Goal: Check status: Check status

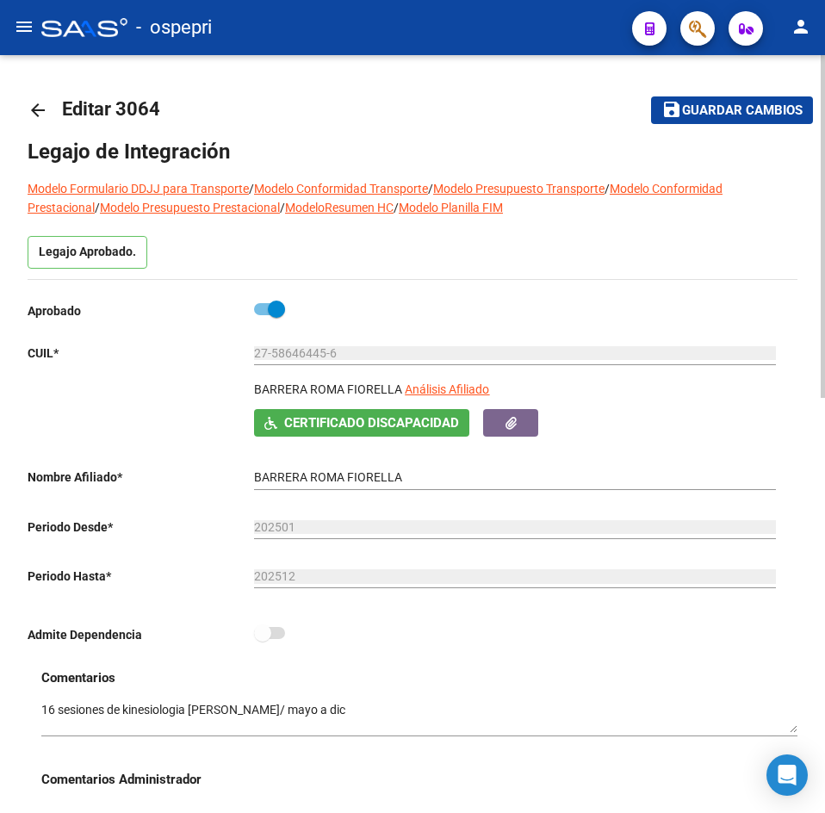
click at [36, 111] on mat-icon "arrow_back" at bounding box center [38, 110] width 21 height 21
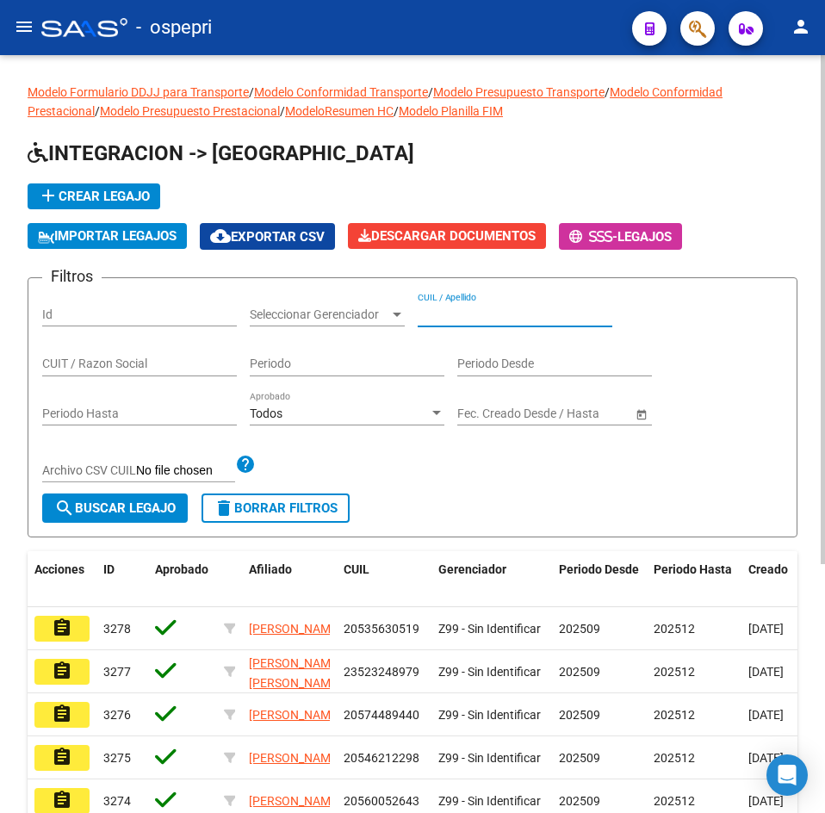
click at [509, 314] on input "CUIL / Apellido" at bounding box center [515, 315] width 195 height 15
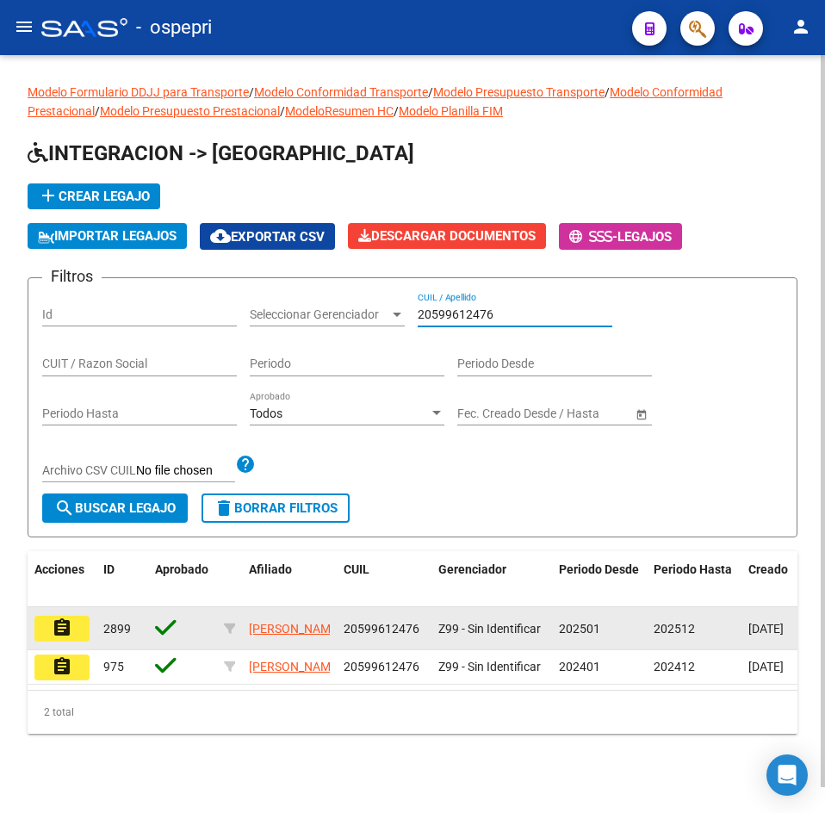
type input "20599612476"
click at [71, 630] on mat-icon "assignment" at bounding box center [62, 628] width 21 height 21
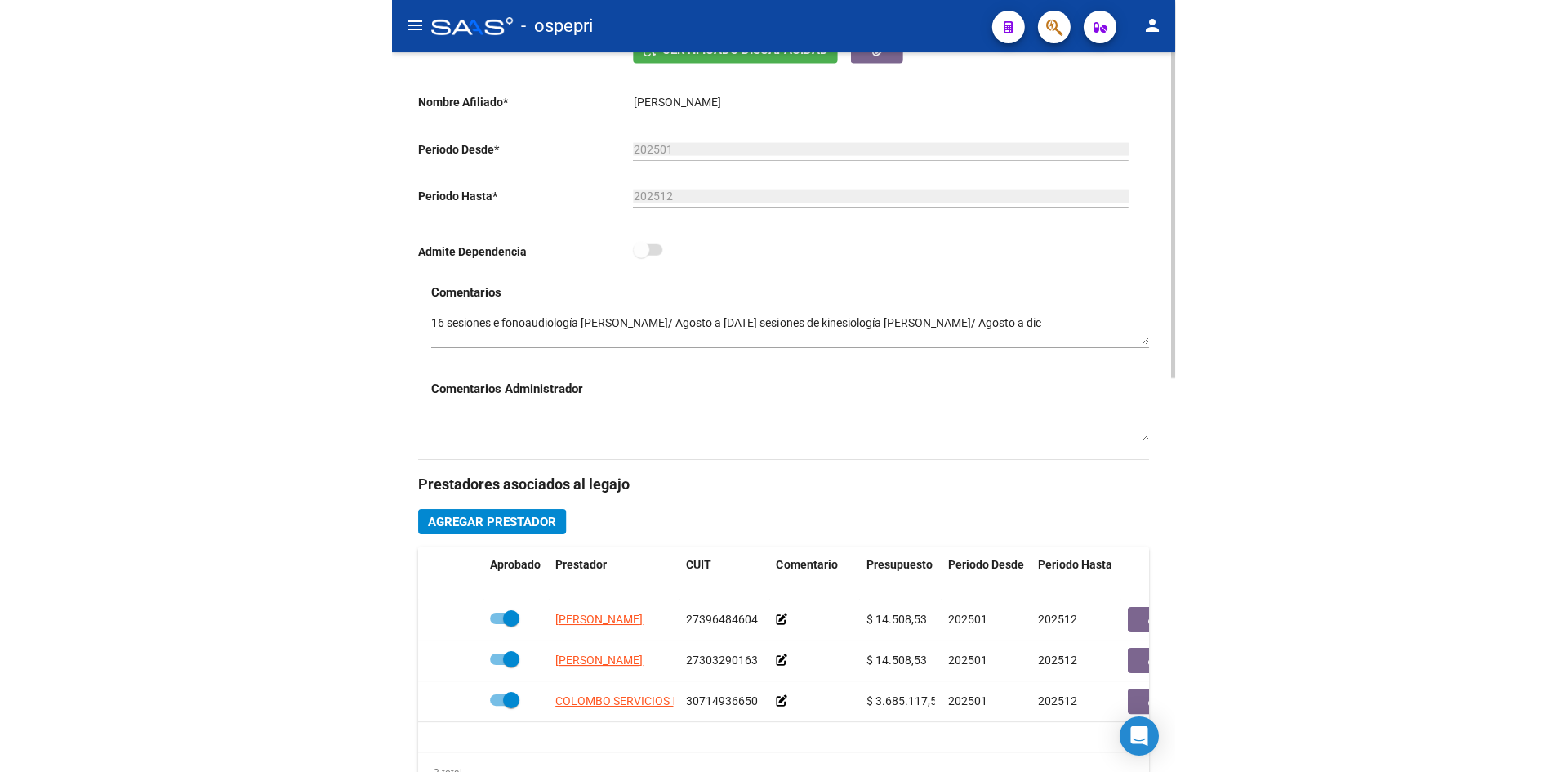
scroll to position [817, 0]
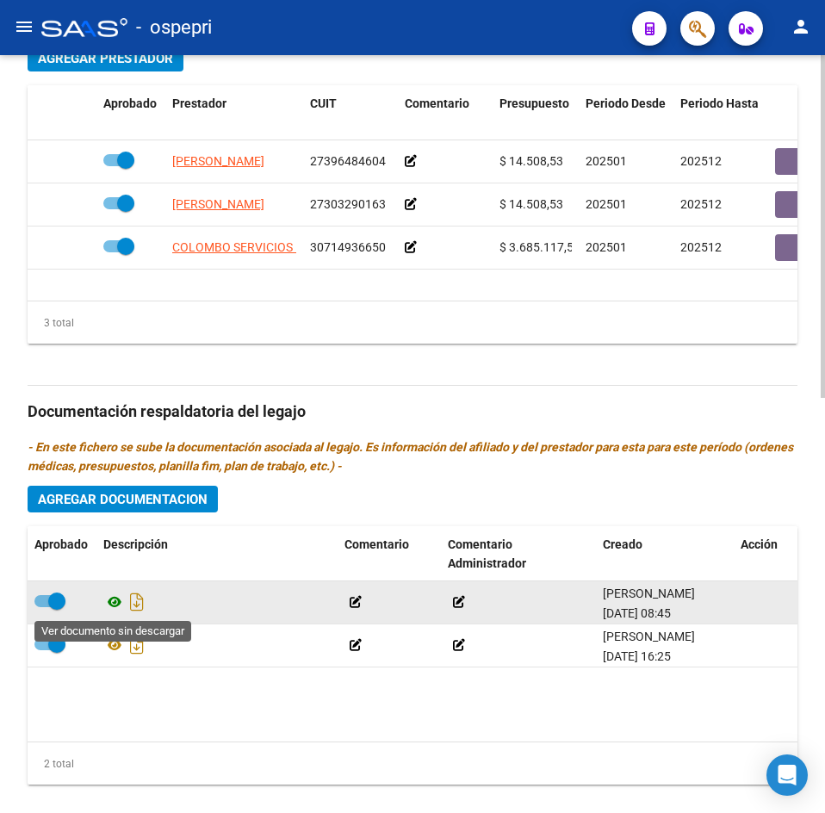
click at [116, 603] on icon at bounding box center [114, 602] width 22 height 21
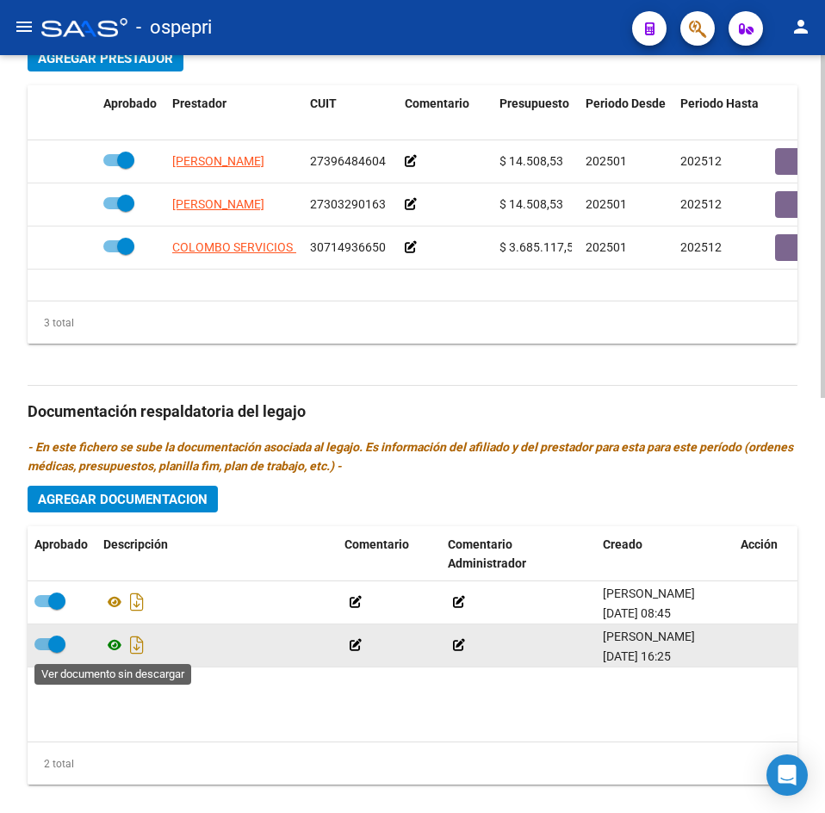
click at [115, 645] on icon at bounding box center [114, 645] width 22 height 21
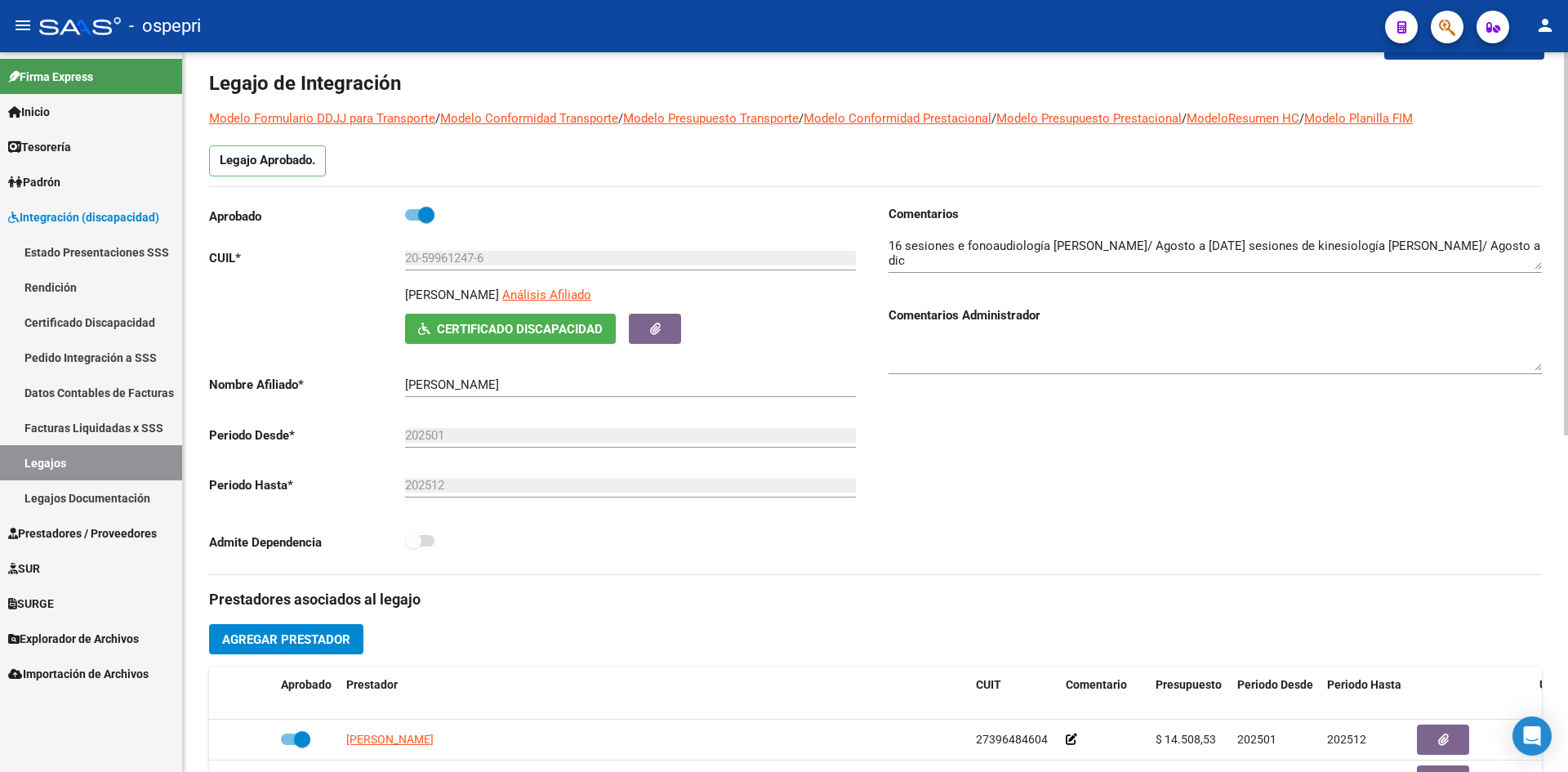
scroll to position [0, 0]
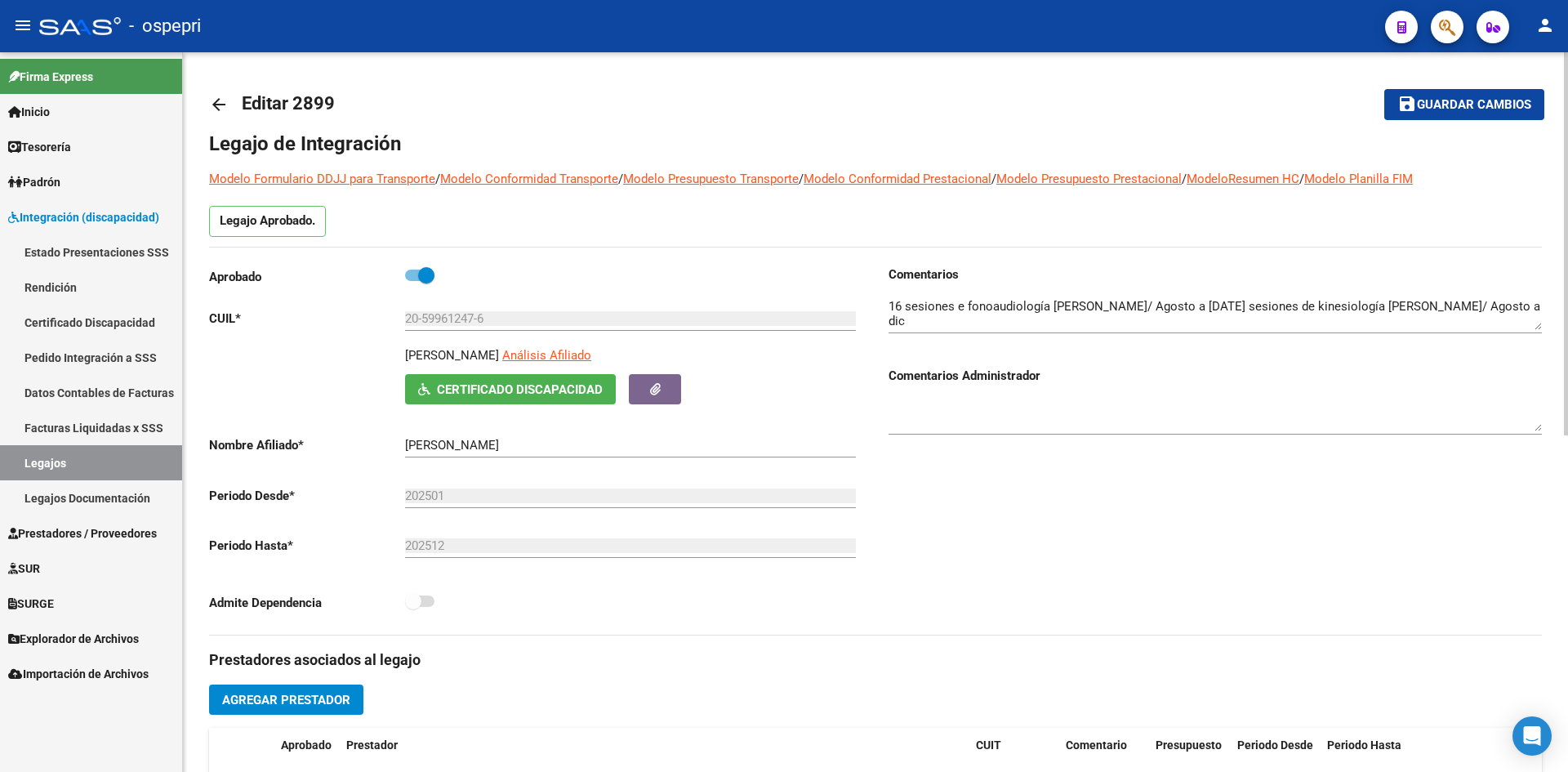
click at [214, 109] on mat-icon "arrow_back" at bounding box center [219, 104] width 20 height 20
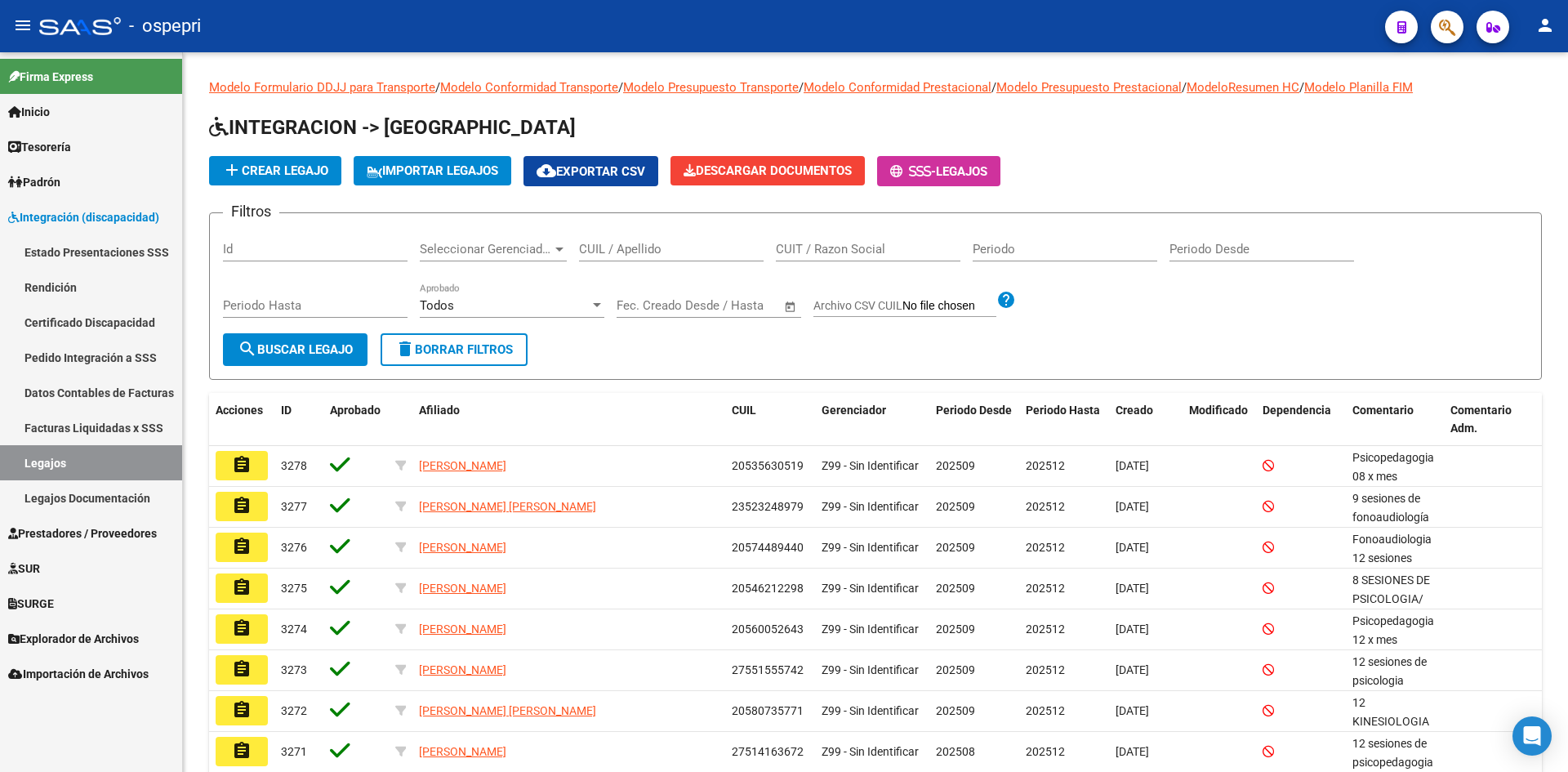
click at [26, 15] on mat-icon "menu" at bounding box center [23, 25] width 20 height 20
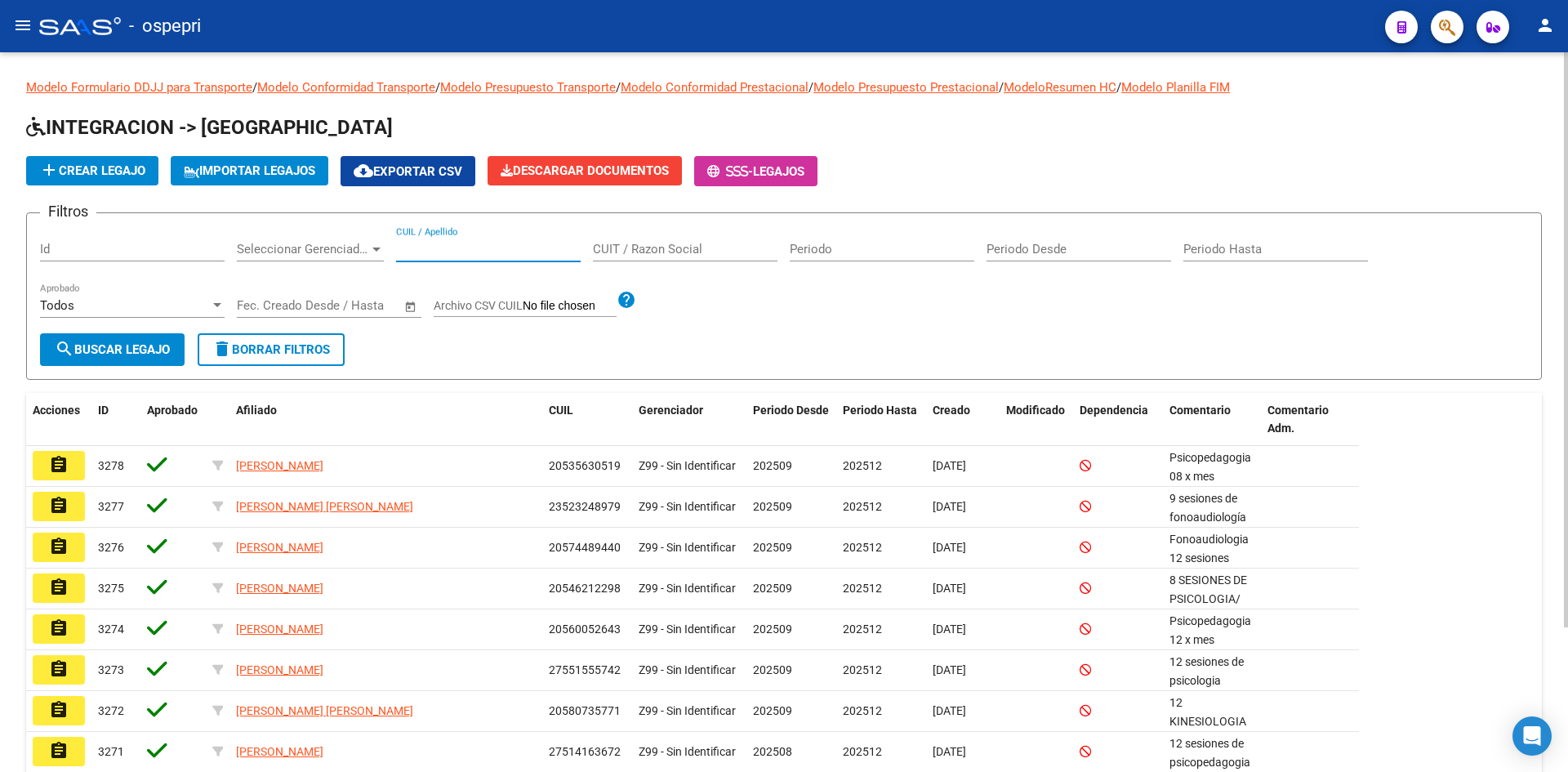
click at [463, 244] on input "CUIL / Apellido" at bounding box center [488, 249] width 185 height 15
paste input "20139680481"
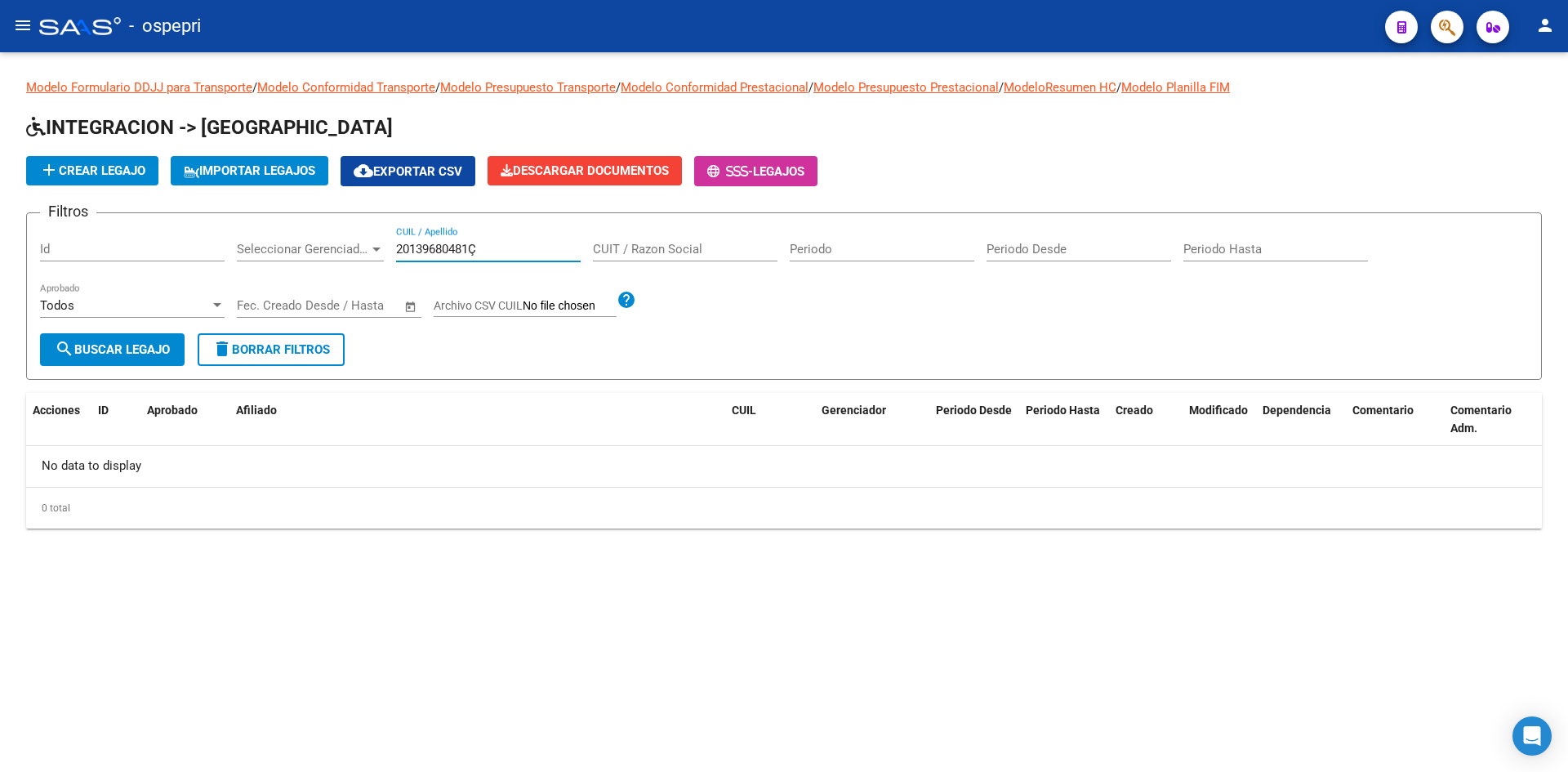
click at [527, 256] on input "20139680481Ç" at bounding box center [488, 249] width 185 height 15
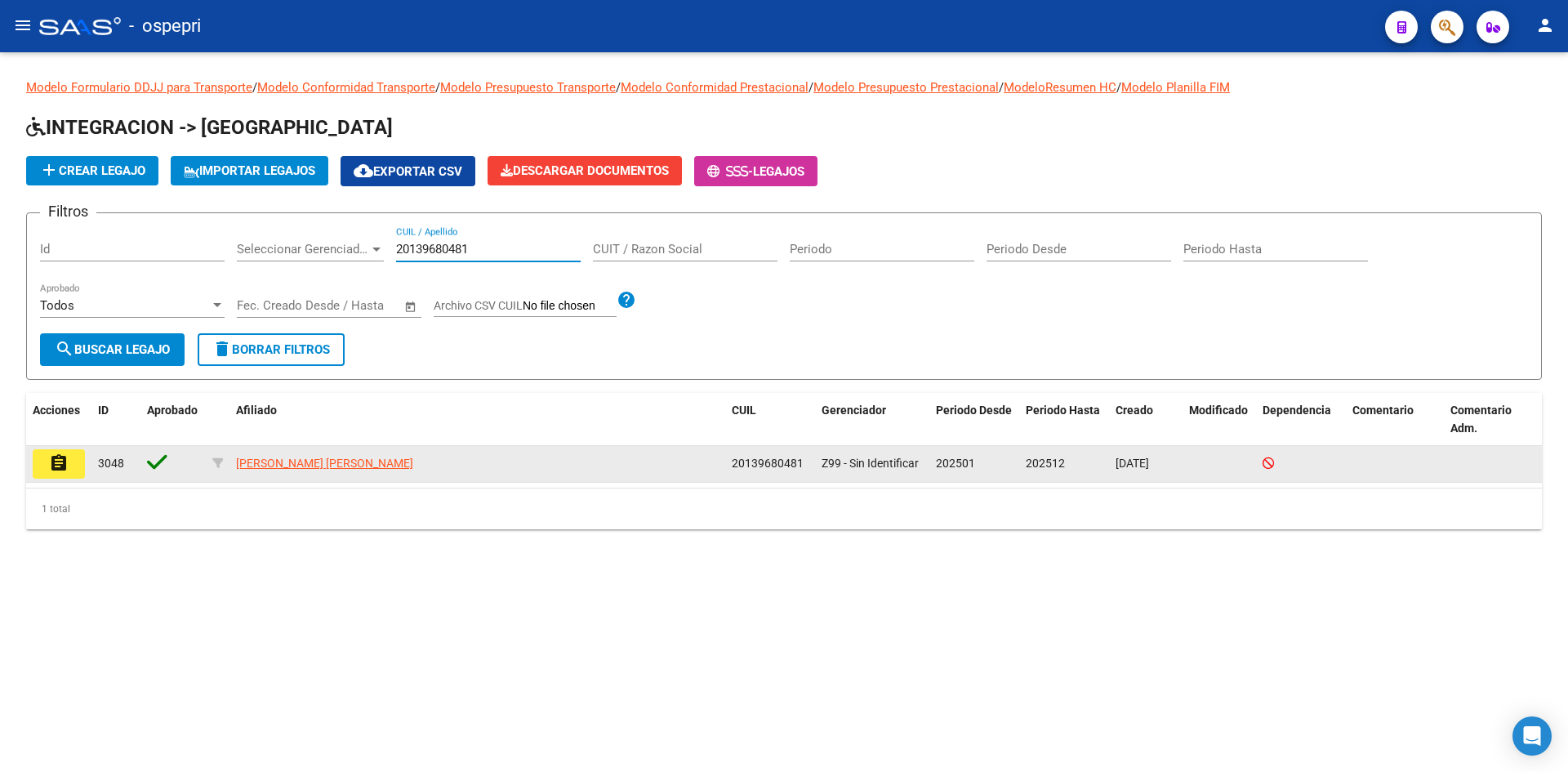
type input "20139680481"
click at [74, 461] on button "assignment" at bounding box center [58, 464] width 52 height 29
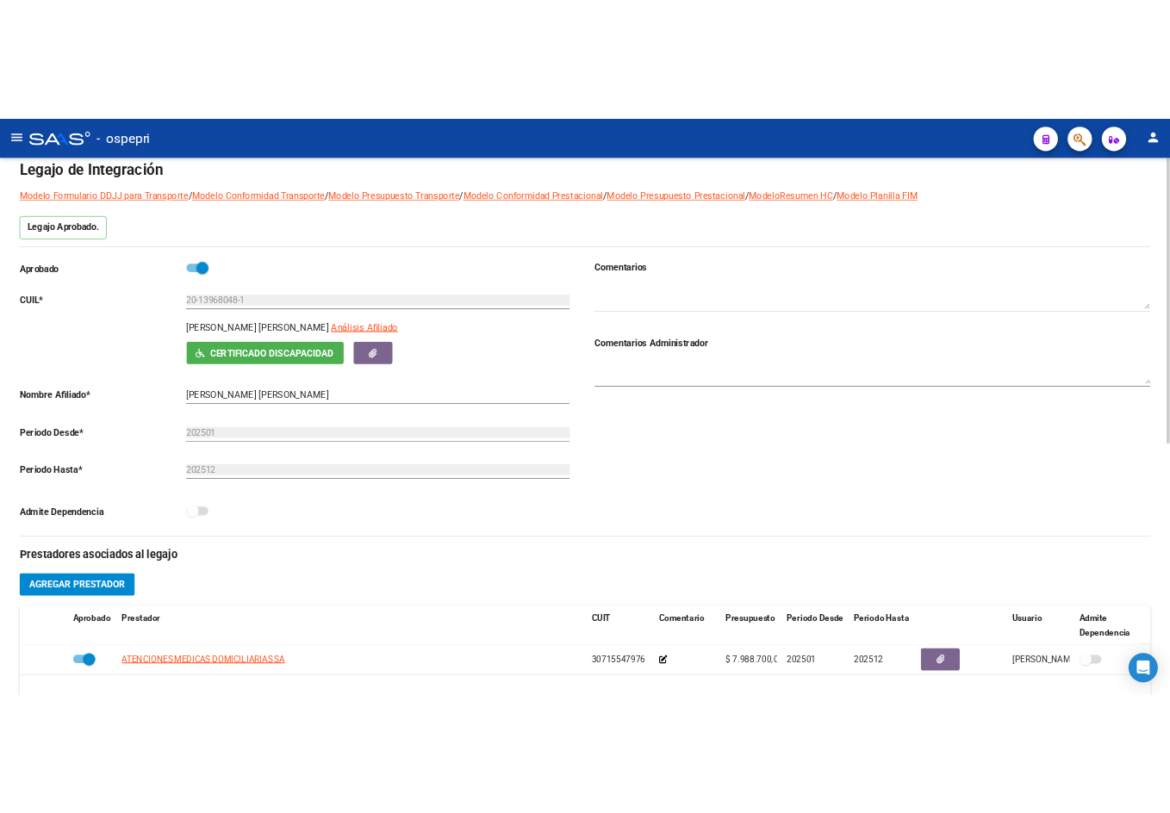
scroll to position [64, 0]
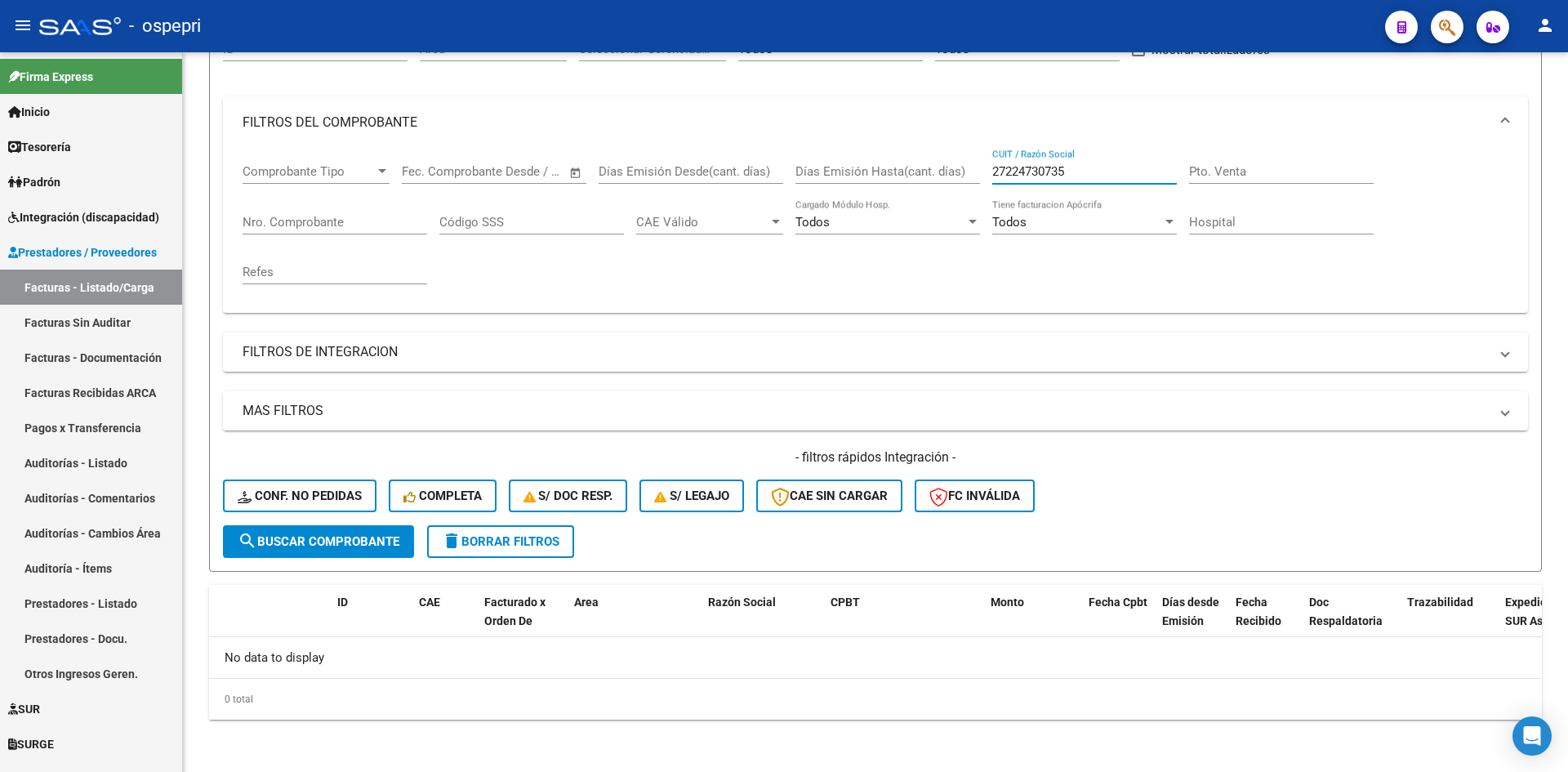
scroll to position [131, 0]
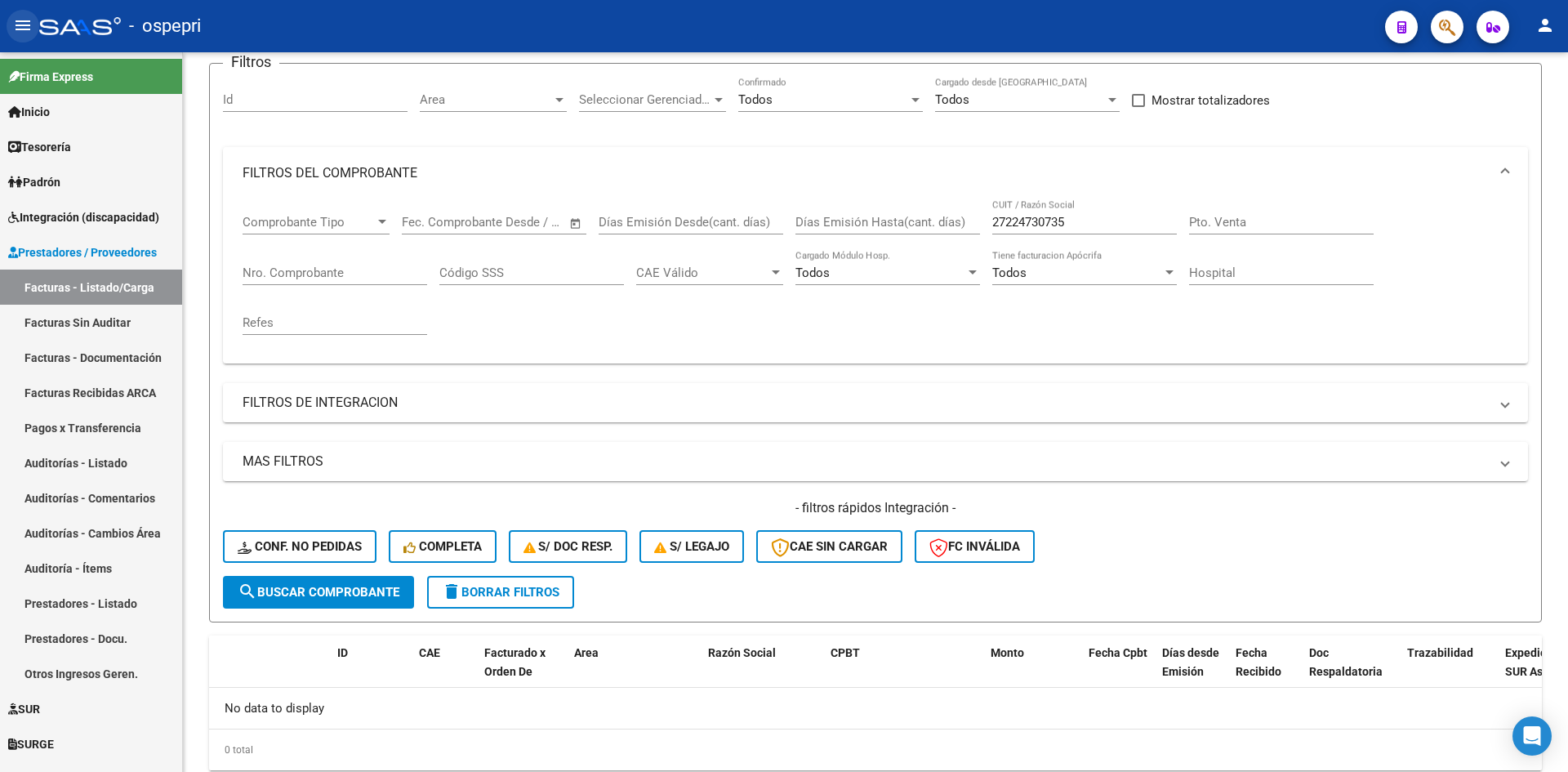
click at [27, 25] on mat-icon "menu" at bounding box center [23, 25] width 20 height 20
